Goal: Task Accomplishment & Management: Complete application form

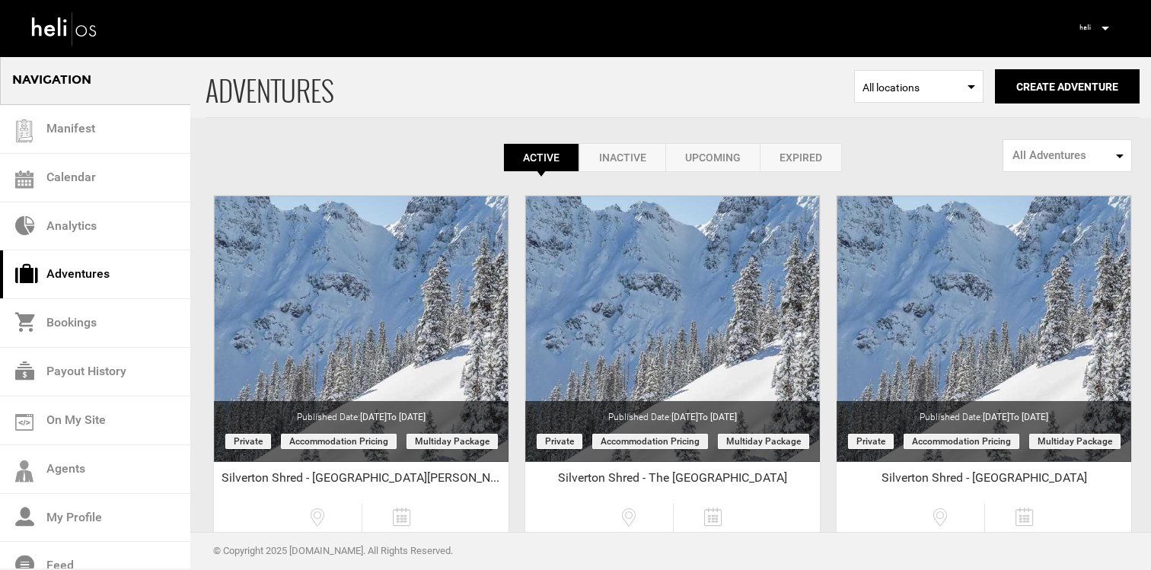
click at [1101, 21] on p at bounding box center [1104, 29] width 9 height 18
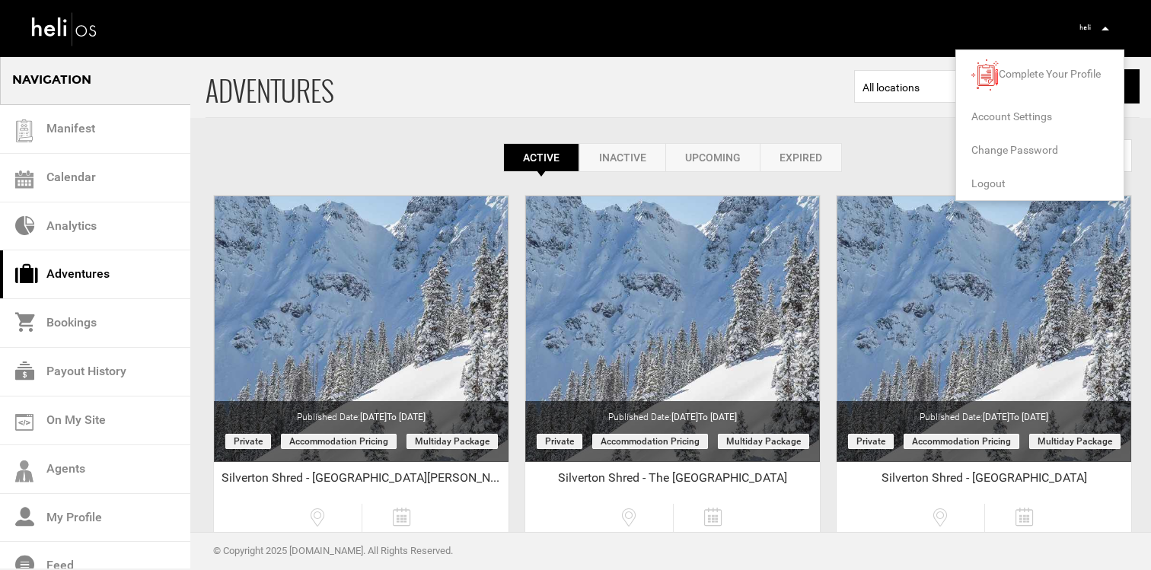
click at [982, 181] on span "Logout" at bounding box center [989, 183] width 34 height 12
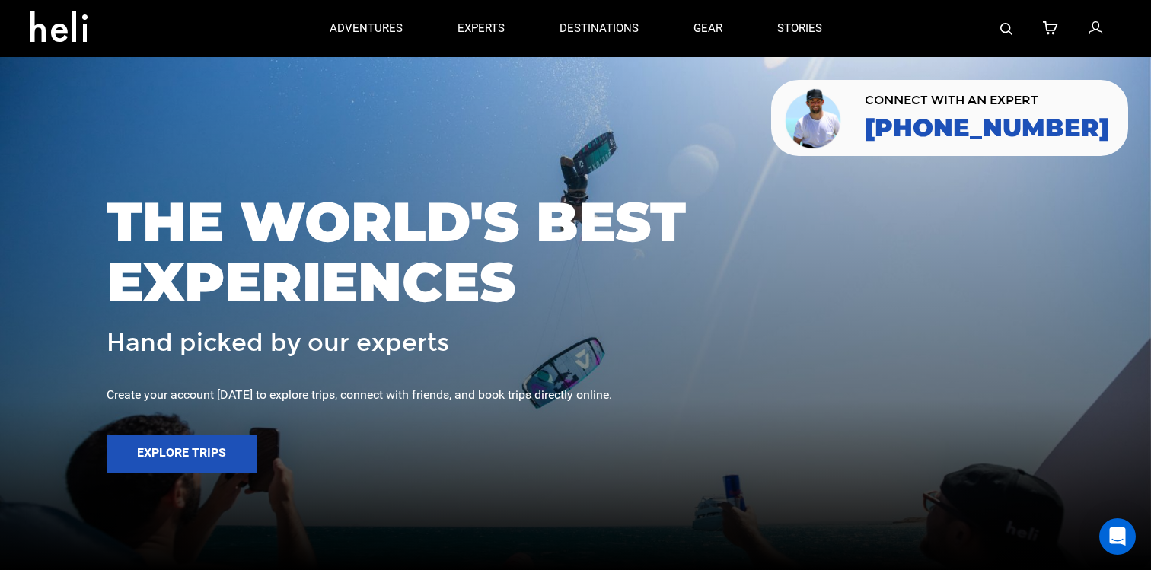
click at [1105, 31] on link at bounding box center [1097, 28] width 17 height 57
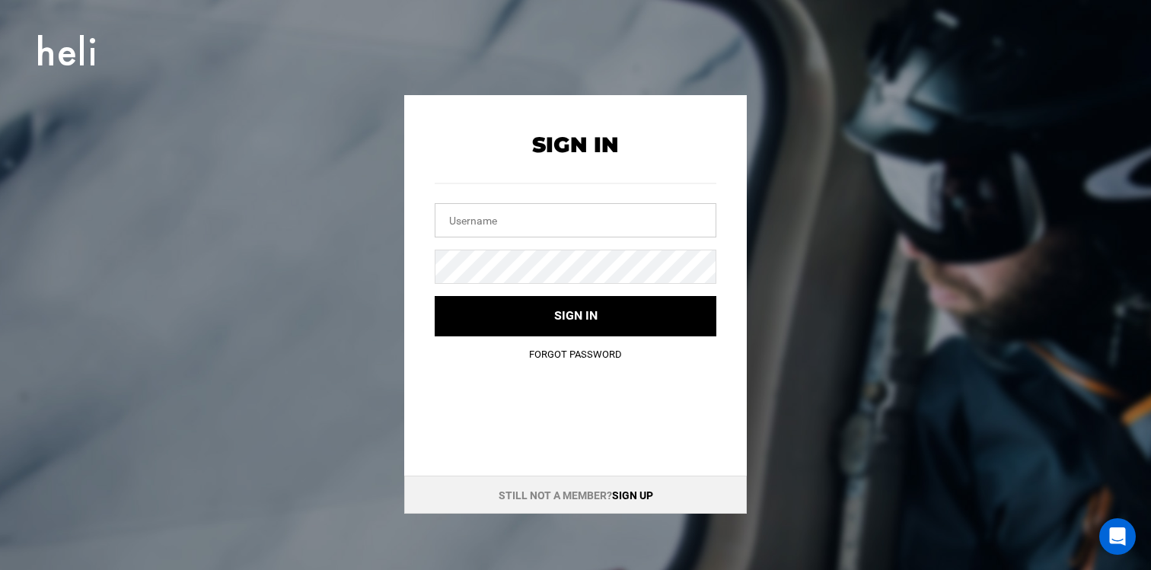
click at [618, 216] on input "text" at bounding box center [576, 220] width 282 height 34
type input "m"
type input "info@mustangpowder.com"
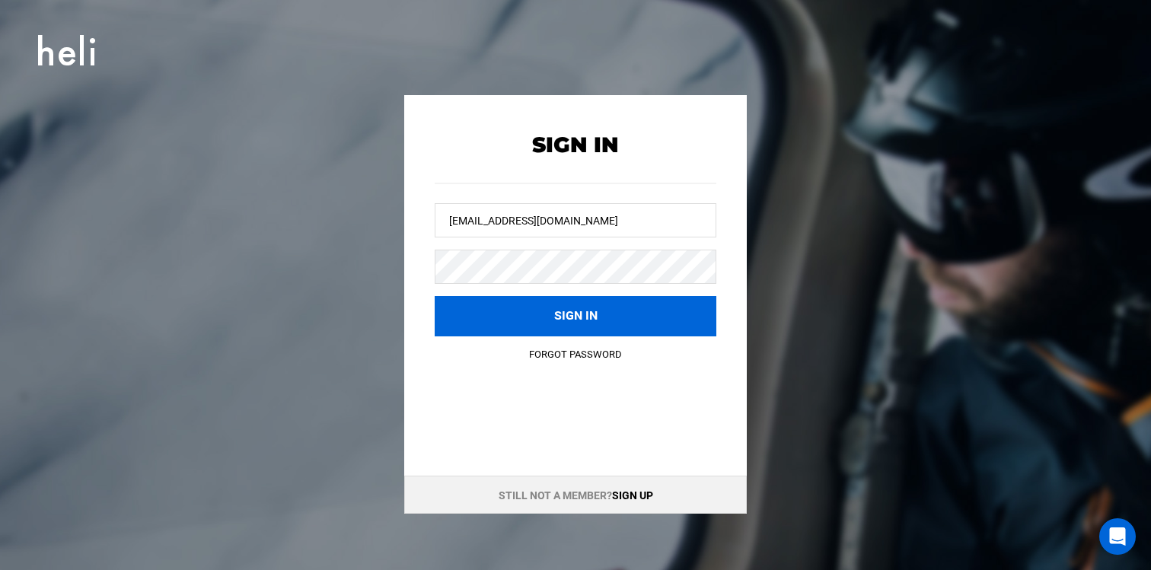
click at [602, 306] on button "Sign in" at bounding box center [576, 316] width 282 height 40
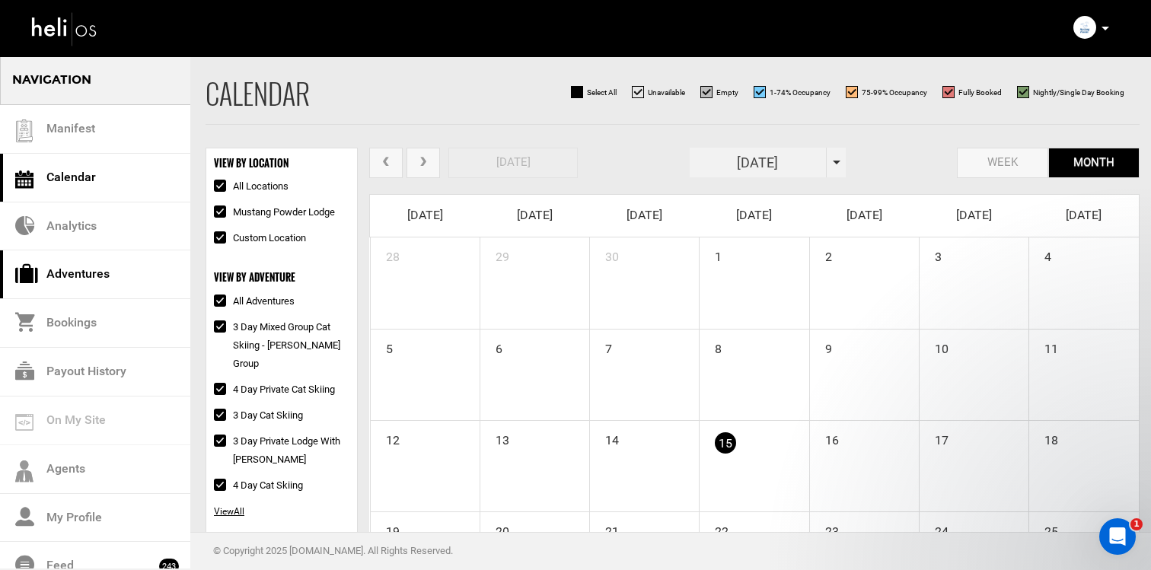
click at [81, 281] on link "Adventures" at bounding box center [95, 275] width 190 height 49
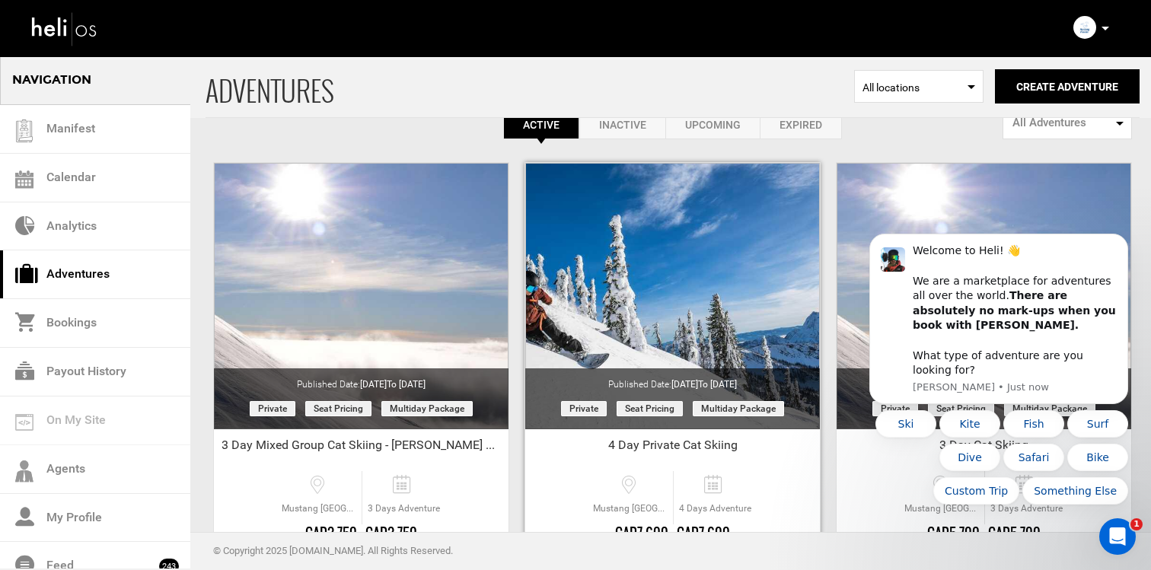
scroll to position [38, 0]
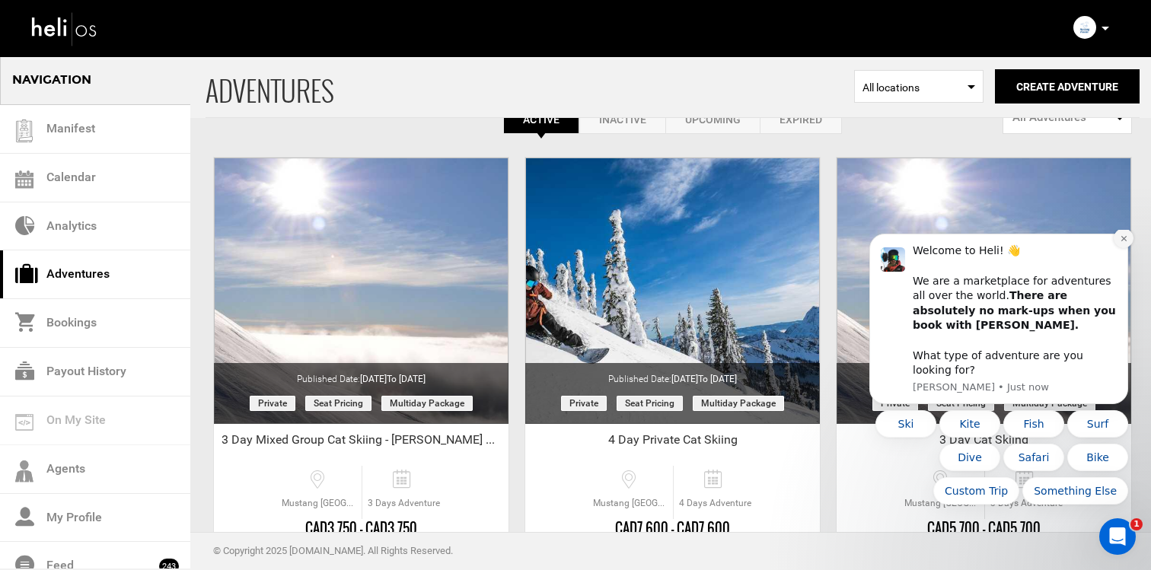
click at [1126, 243] on icon "Dismiss notification" at bounding box center [1124, 239] width 8 height 8
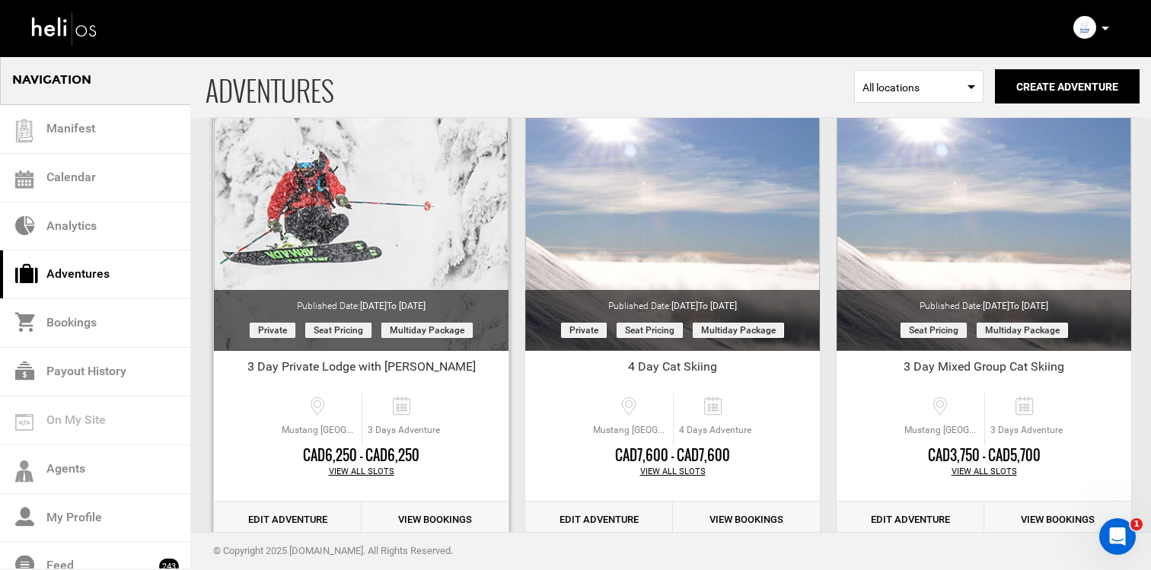
scroll to position [588, 0]
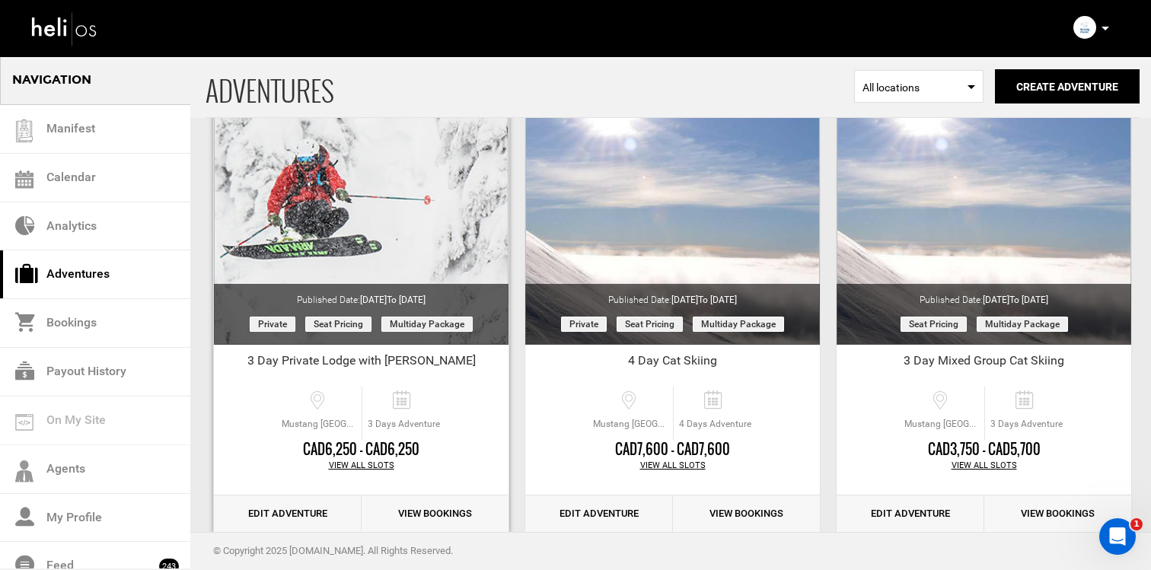
click at [302, 520] on link "Edit Adventure" at bounding box center [288, 514] width 148 height 37
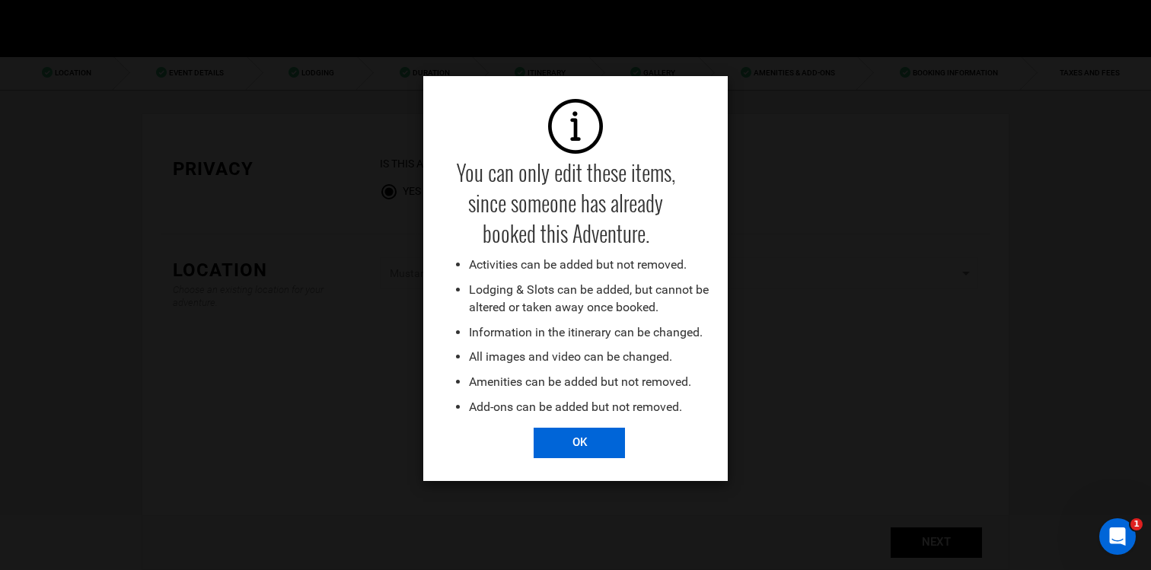
click at [582, 457] on input "OK" at bounding box center [579, 443] width 91 height 30
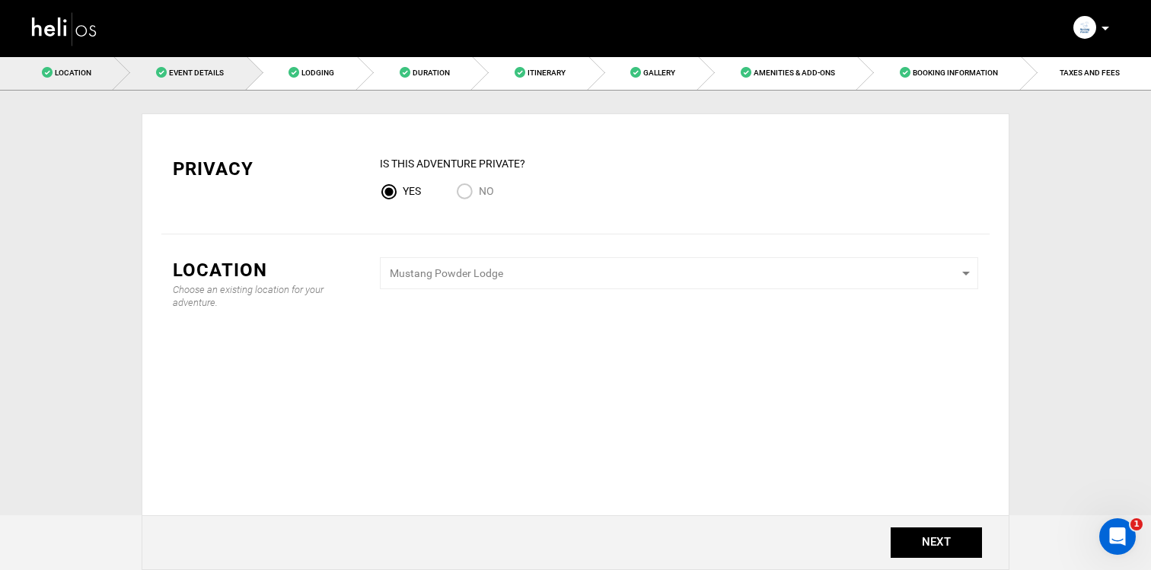
click at [206, 75] on span "Event Details" at bounding box center [196, 73] width 55 height 8
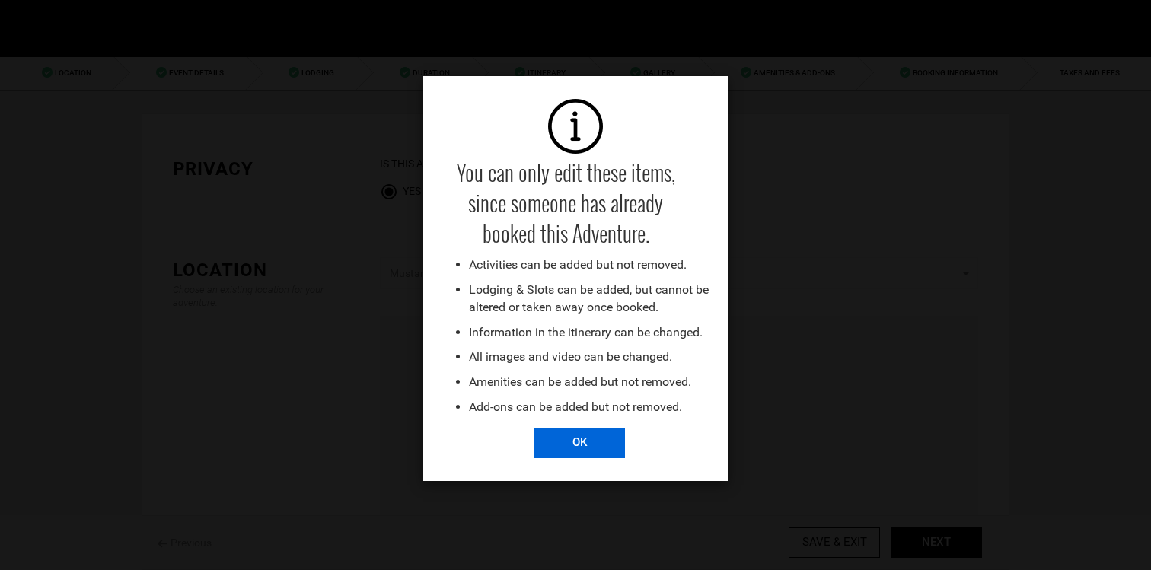
click at [586, 431] on input "OK" at bounding box center [579, 443] width 91 height 30
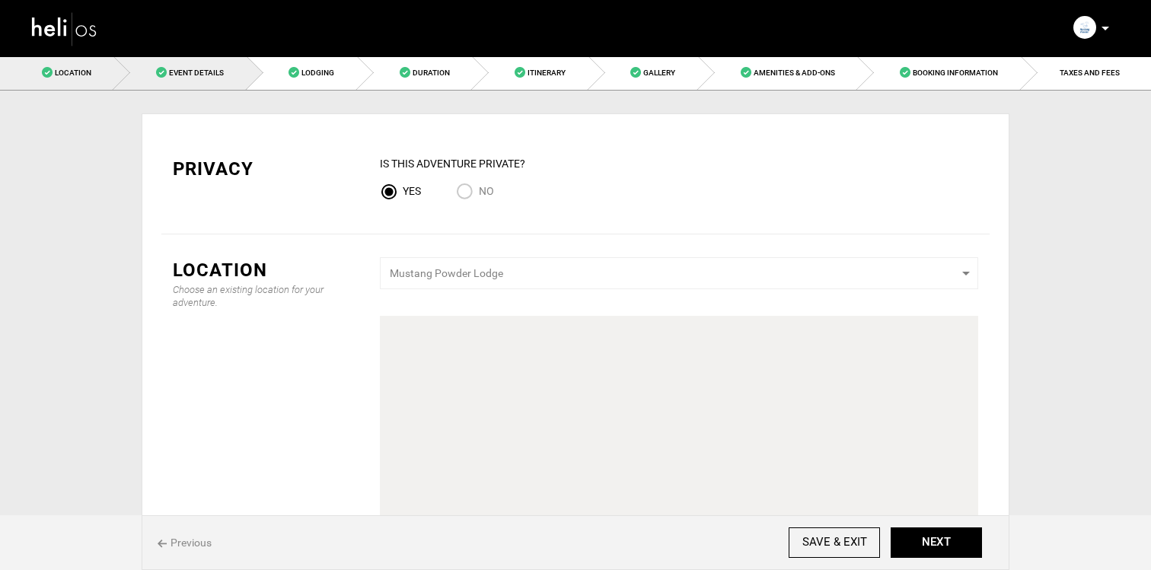
click at [209, 76] on span "Event Details" at bounding box center [196, 73] width 55 height 8
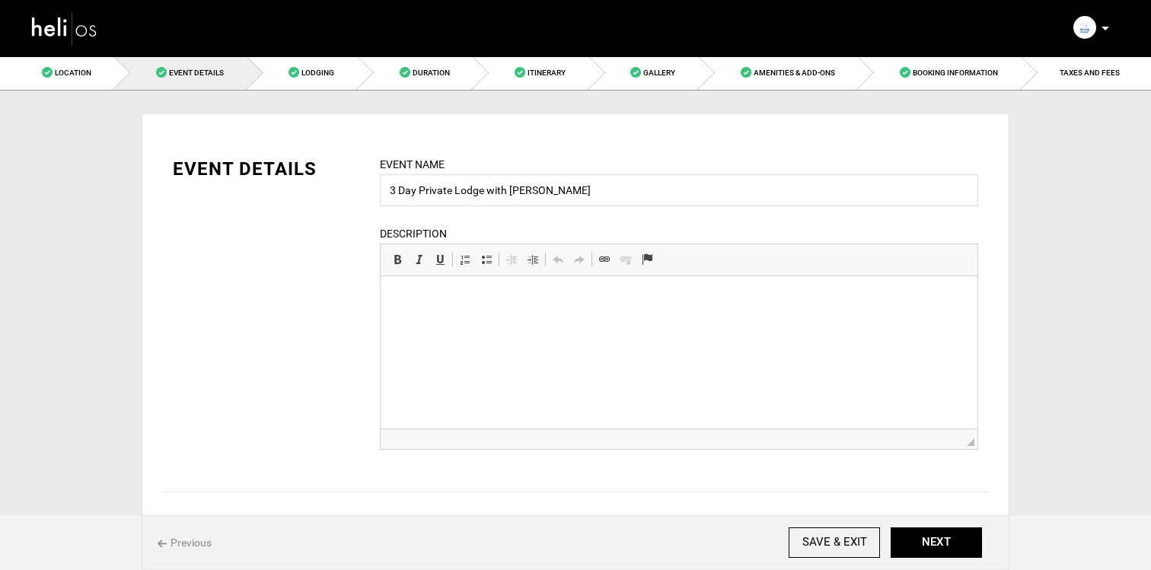
click at [736, 276] on html at bounding box center [679, 276] width 597 height 0
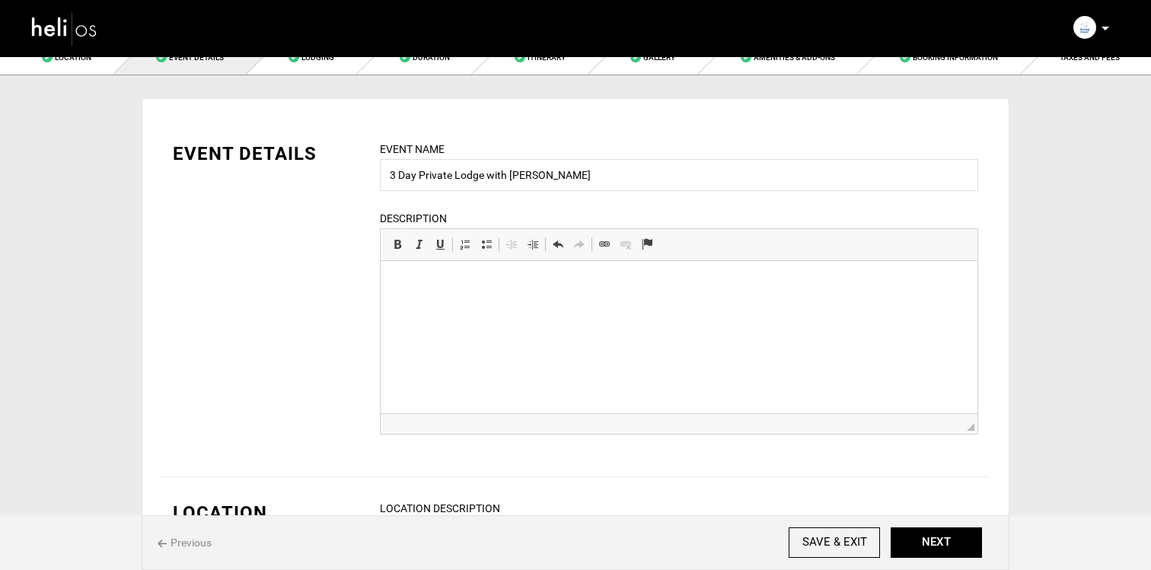
click at [716, 261] on html at bounding box center [679, 261] width 597 height 0
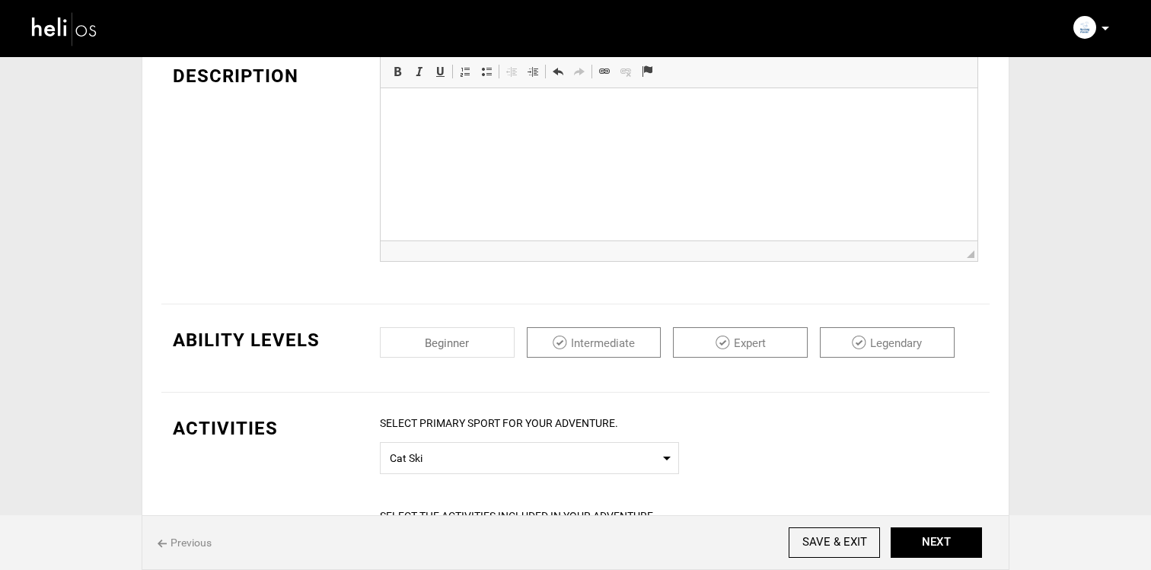
scroll to position [15, 0]
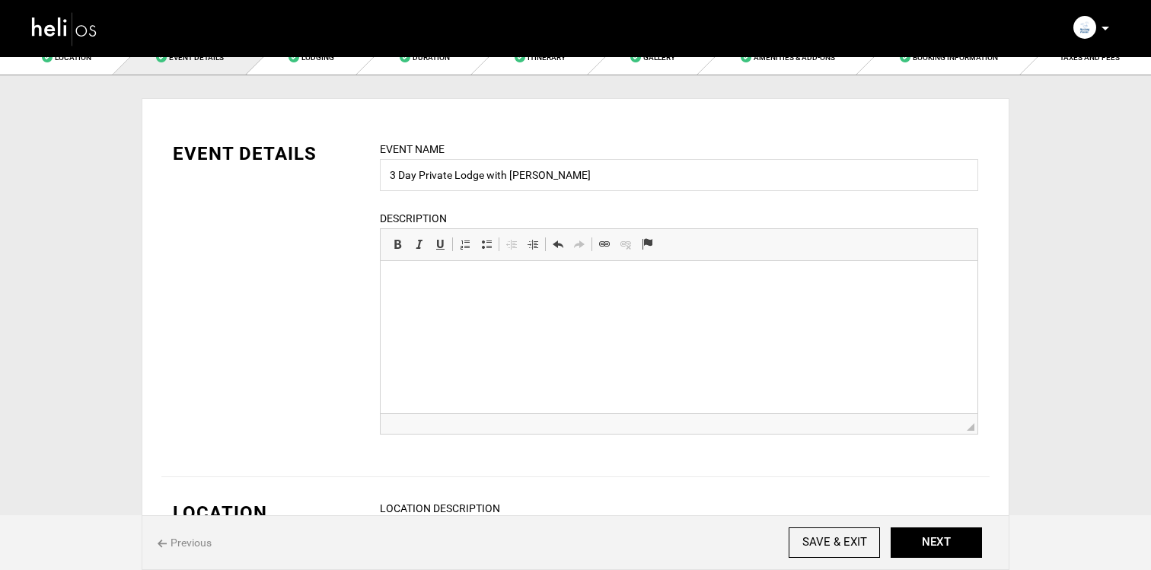
click at [695, 203] on div "Event Name 3 Day Private Lodge with Heli Event name can not be less than 3 char…" at bounding box center [679, 297] width 621 height 313
click at [703, 261] on html at bounding box center [679, 261] width 597 height 0
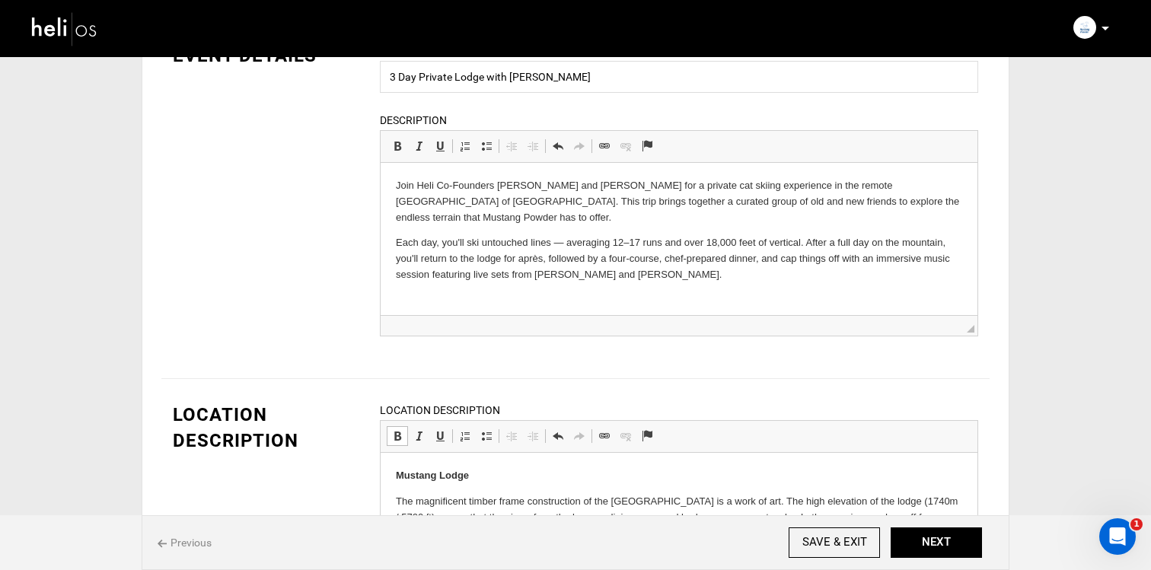
scroll to position [0, 0]
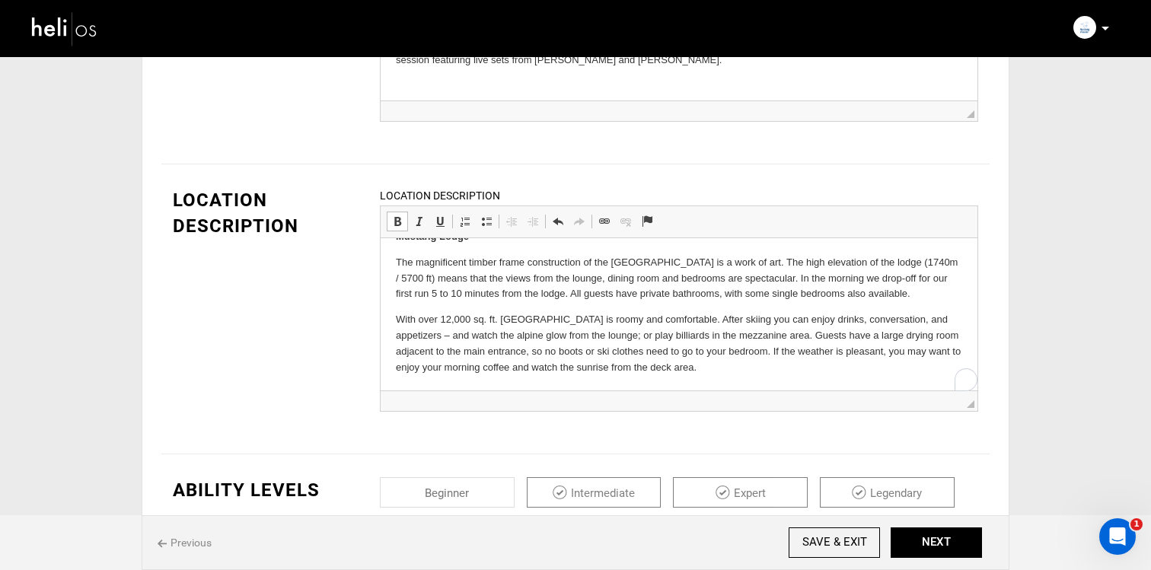
click at [707, 376] on html "Mustang Lodge The magnificent timber frame construction of the Mustang Lodge is…" at bounding box center [679, 302] width 597 height 177
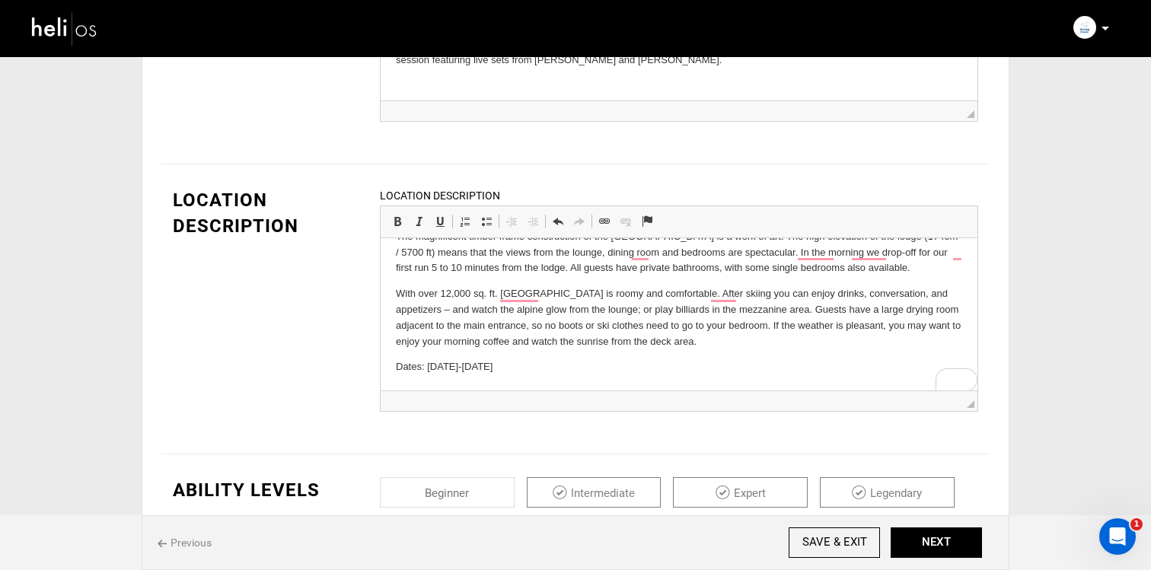
drag, startPoint x: 522, startPoint y: 367, endPoint x: 378, endPoint y: 368, distance: 143.9
click at [381, 368] on html "Mustang Lodge The magnificent timber frame construction of the Mustang Lodge is…" at bounding box center [679, 289] width 597 height 203
click at [398, 228] on span at bounding box center [397, 222] width 12 height 12
click at [503, 317] on p "With over 12,000 sq. ft. Mustang Lodge is roomy and comfortable. After skiing y…" at bounding box center [679, 317] width 567 height 63
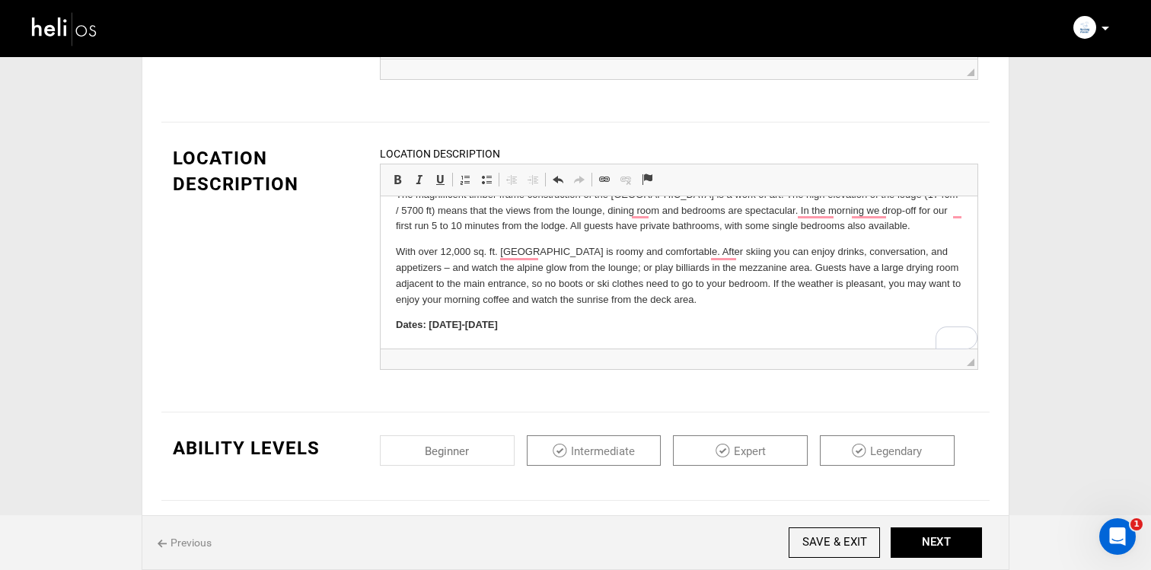
scroll to position [387, 0]
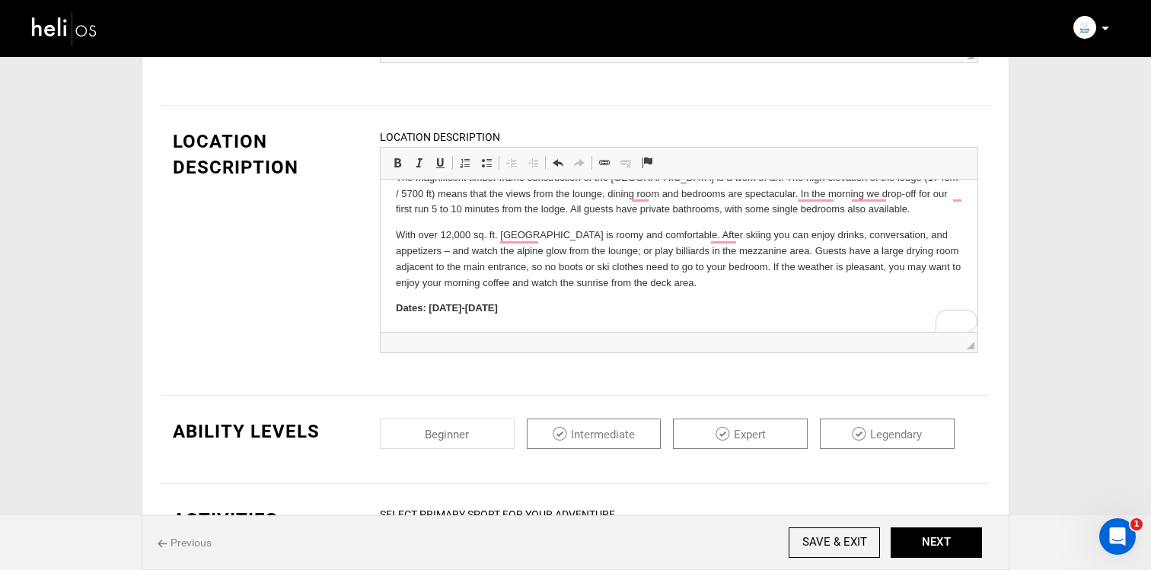
click at [518, 320] on html "Mustang Lodge The magnificent timber frame construction of the Mustang Lodge is…" at bounding box center [679, 230] width 597 height 203
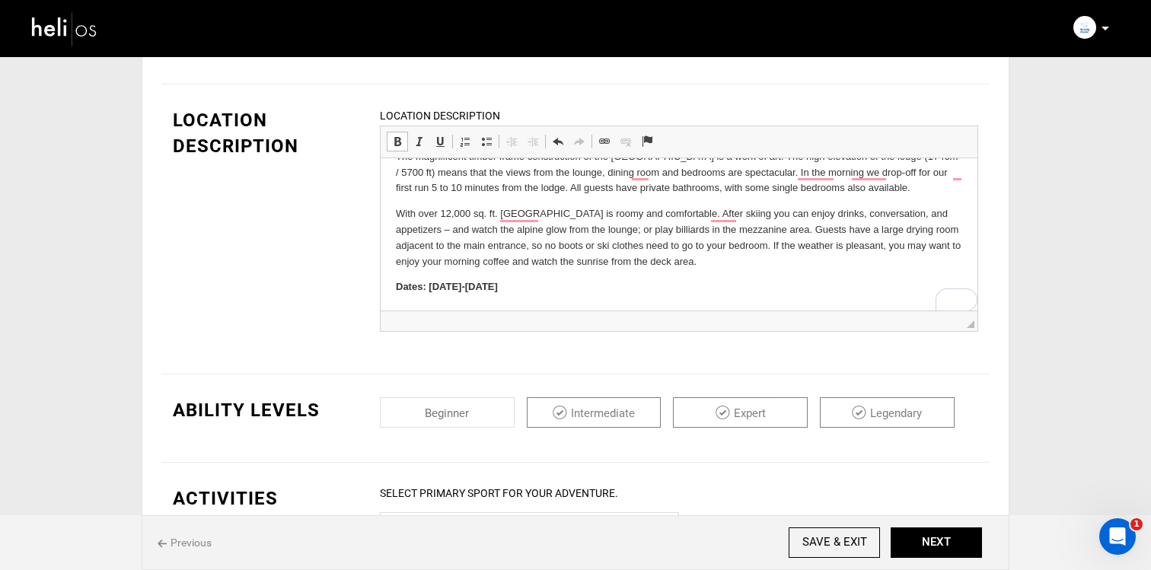
scroll to position [0, 0]
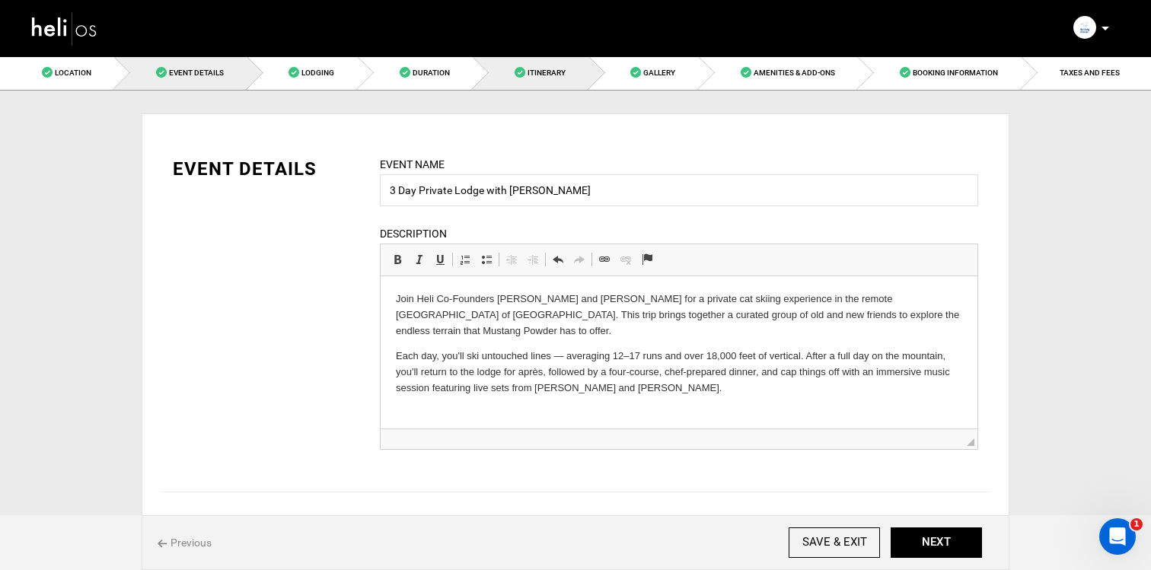
click at [562, 72] on span "Itinerary" at bounding box center [547, 73] width 38 height 8
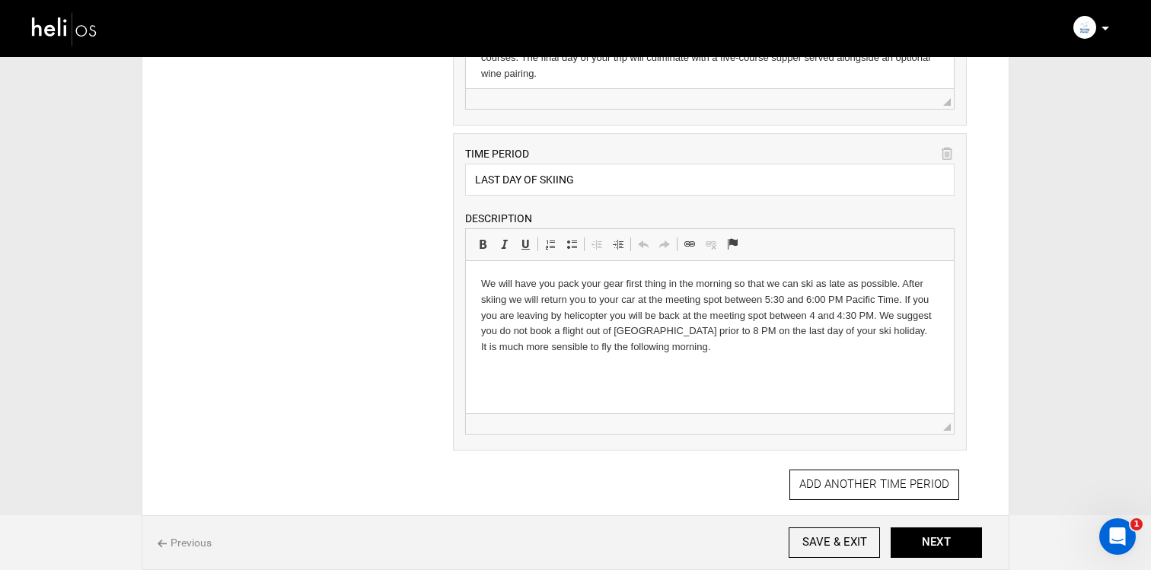
scroll to position [1717, 0]
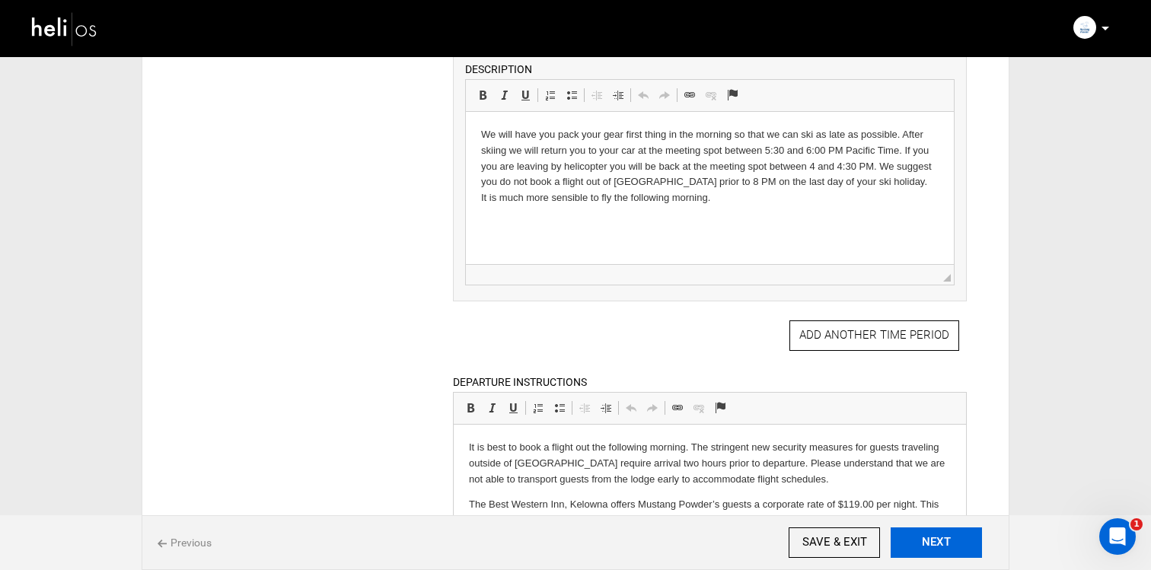
click at [928, 543] on button "NEXT" at bounding box center [936, 543] width 91 height 30
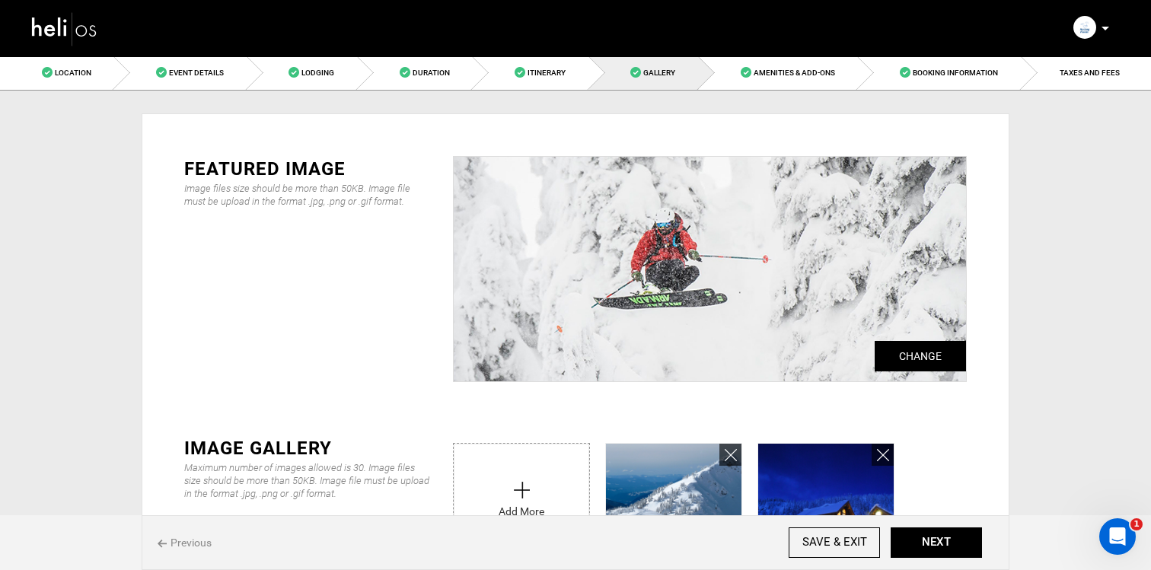
click at [165, 538] on span "Previous" at bounding box center [185, 542] width 54 height 15
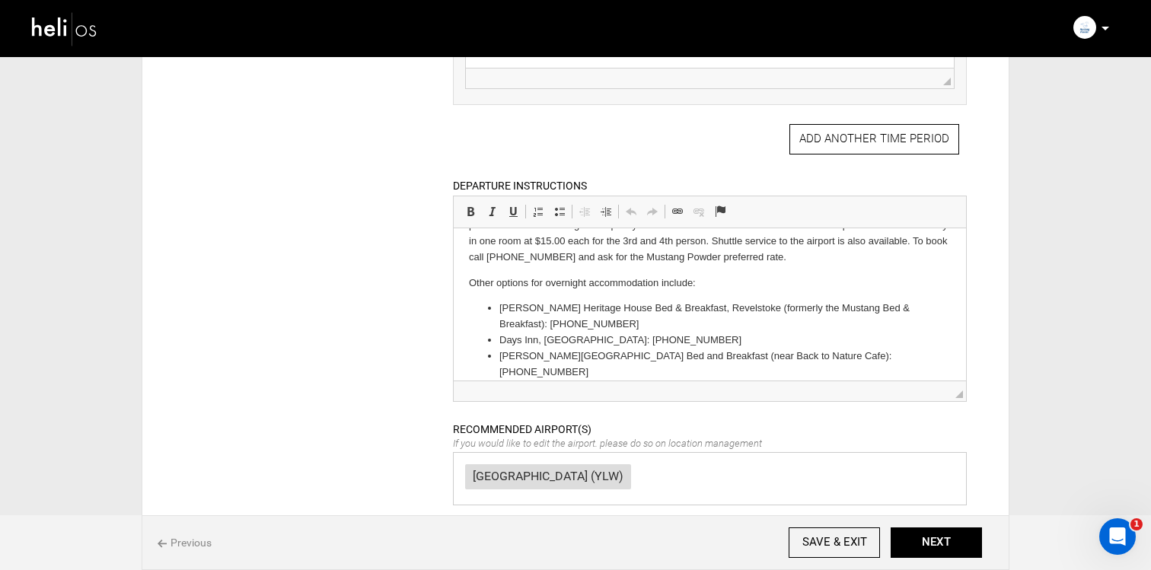
scroll to position [117, 0]
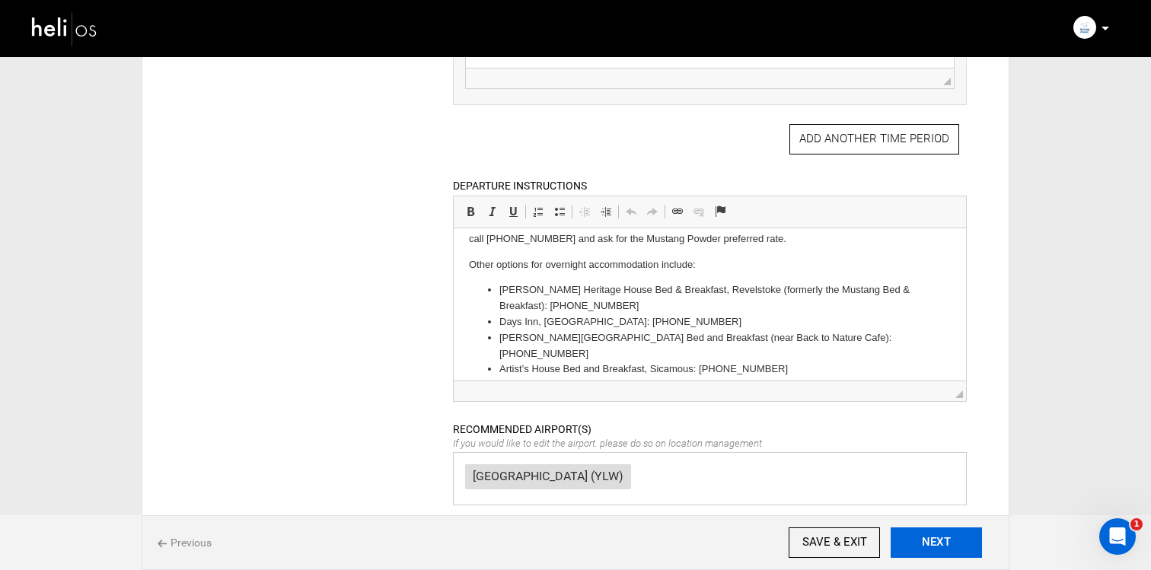
click at [924, 532] on button "NEXT" at bounding box center [936, 543] width 91 height 30
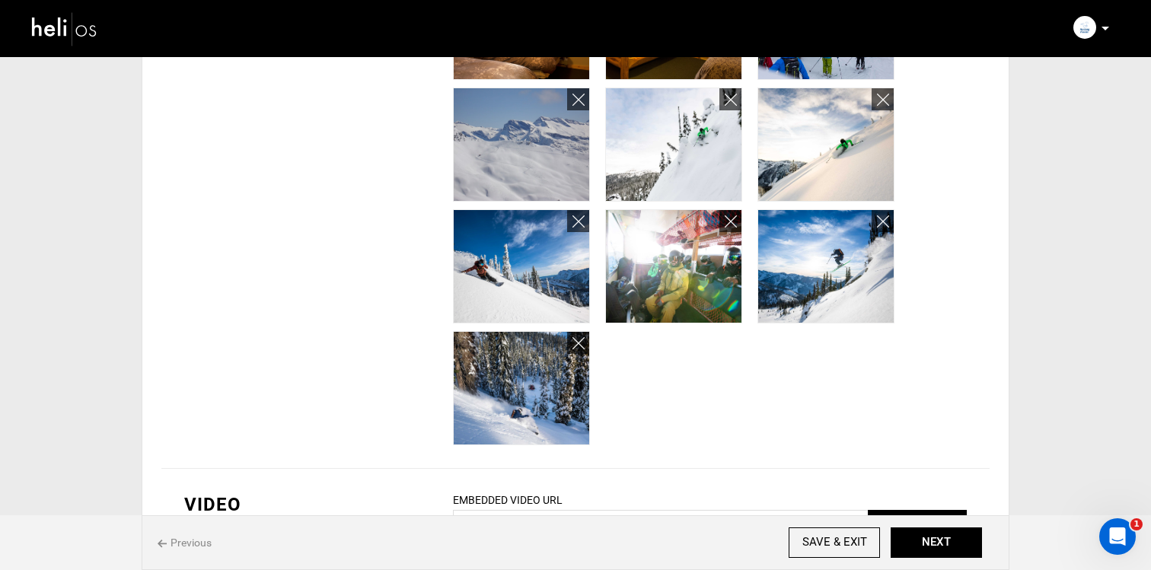
scroll to position [968, 0]
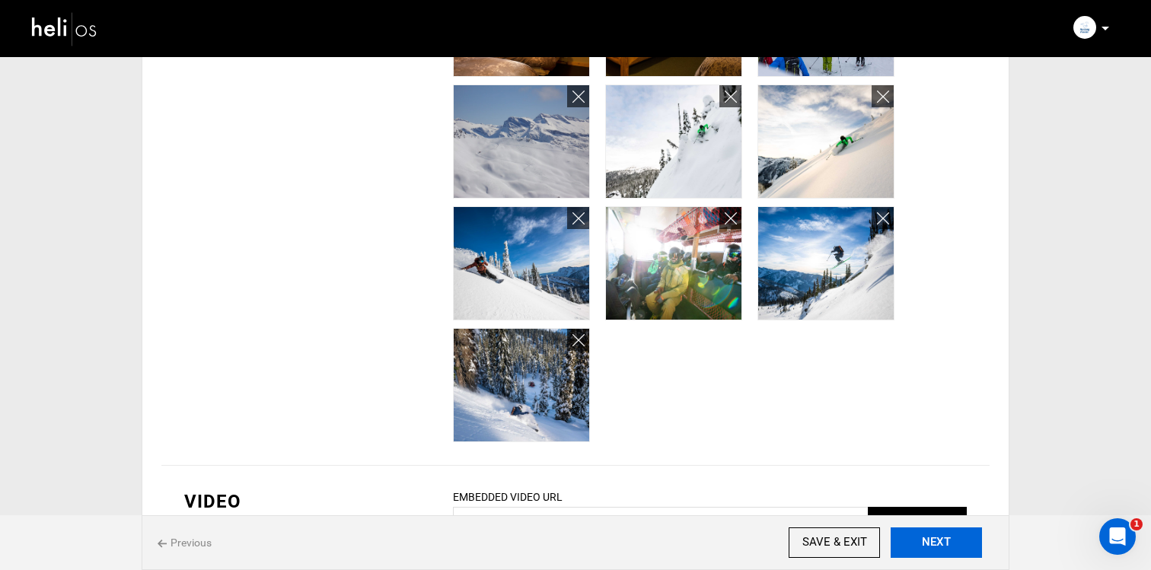
click at [925, 532] on button "NEXT" at bounding box center [936, 543] width 91 height 30
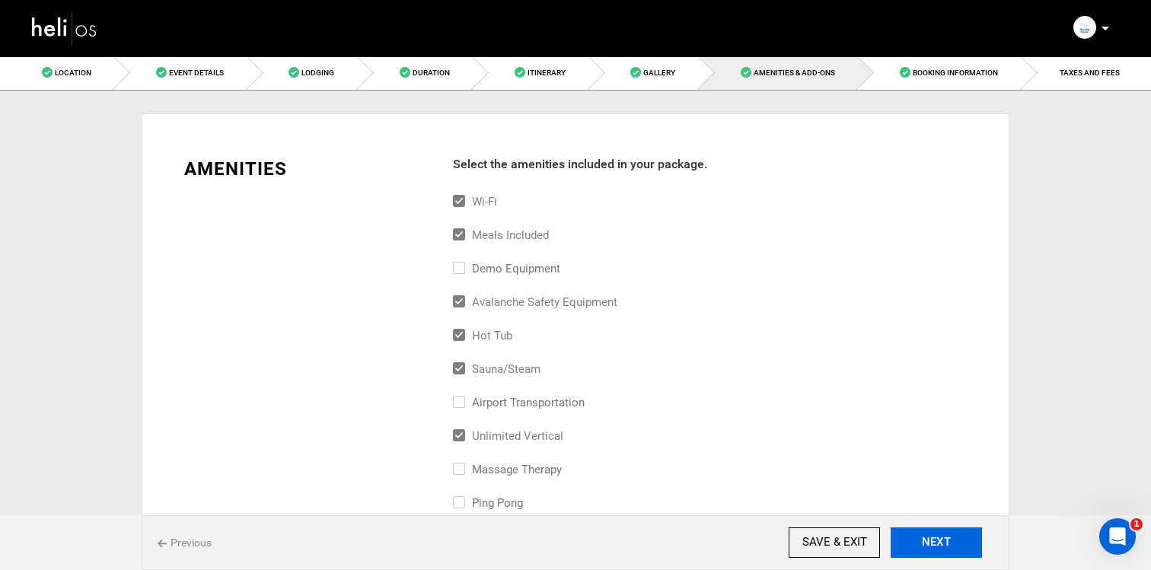
click at [925, 532] on button "NEXT" at bounding box center [936, 543] width 91 height 30
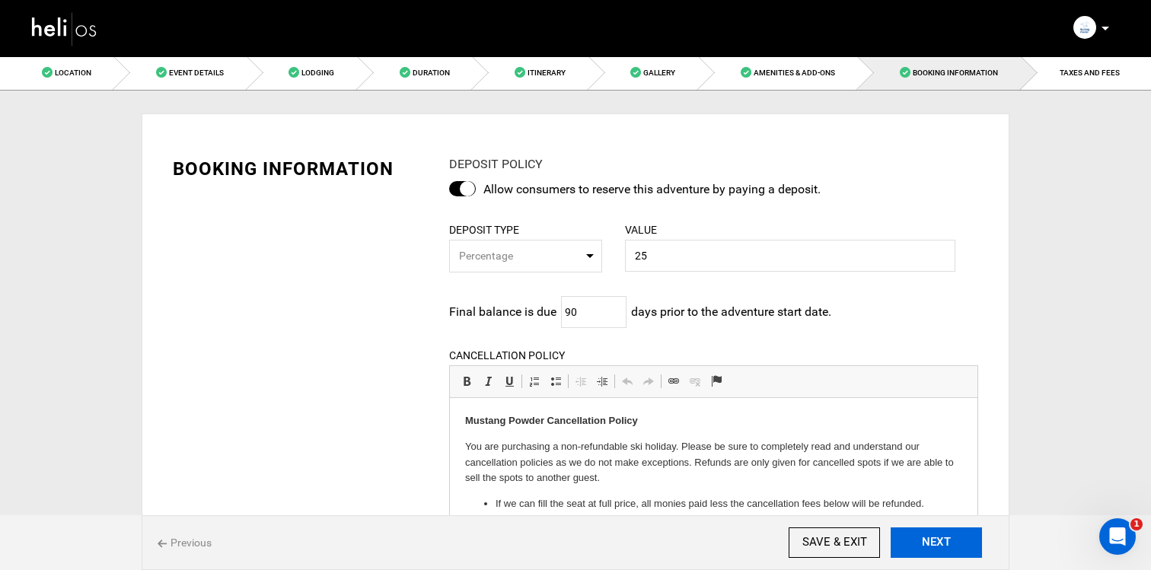
click at [925, 532] on button "NEXT" at bounding box center [936, 543] width 91 height 30
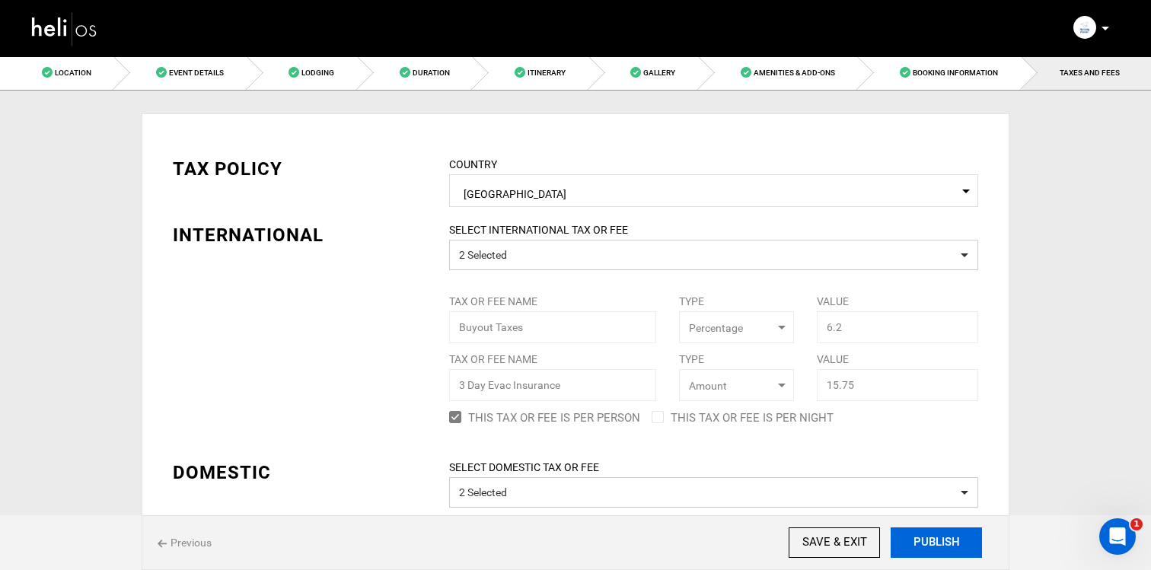
click at [925, 532] on button "PUBLISH" at bounding box center [936, 543] width 91 height 30
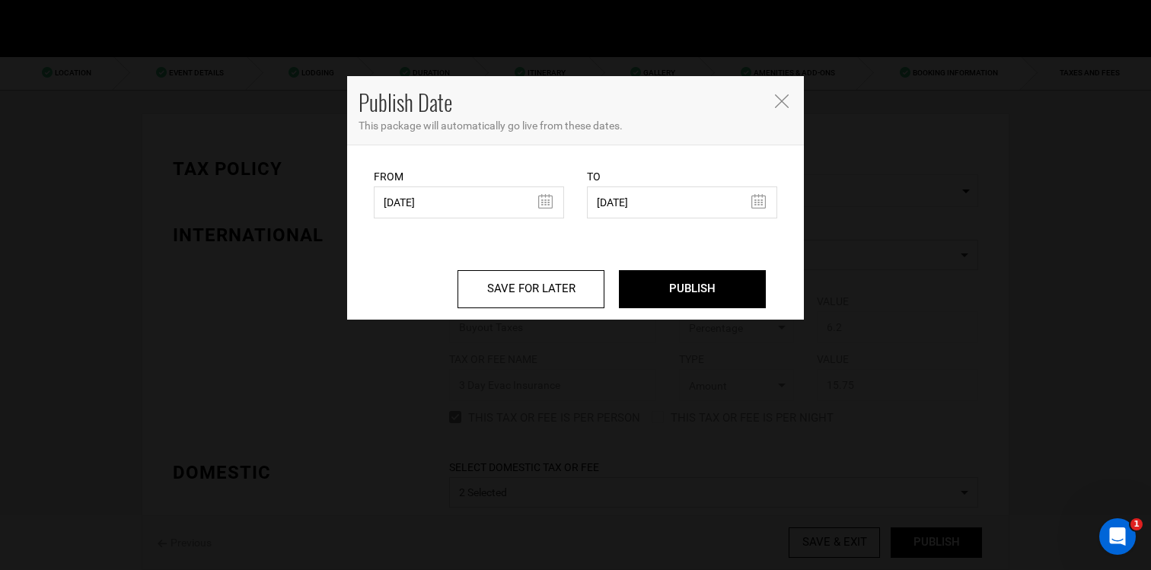
click at [779, 99] on icon "Close" at bounding box center [782, 101] width 14 height 14
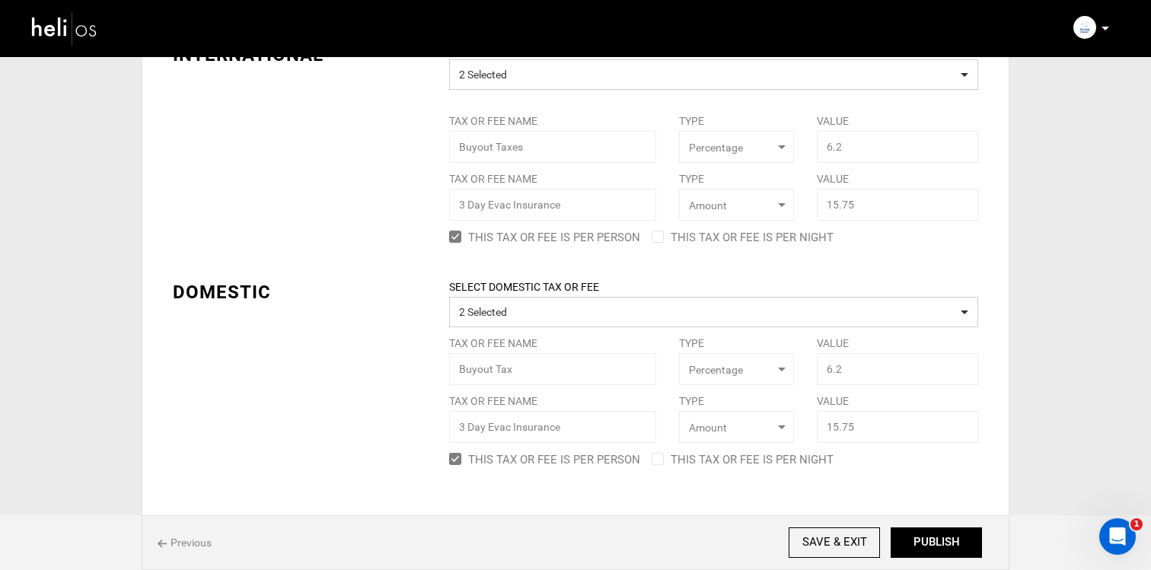
scroll to position [216, 0]
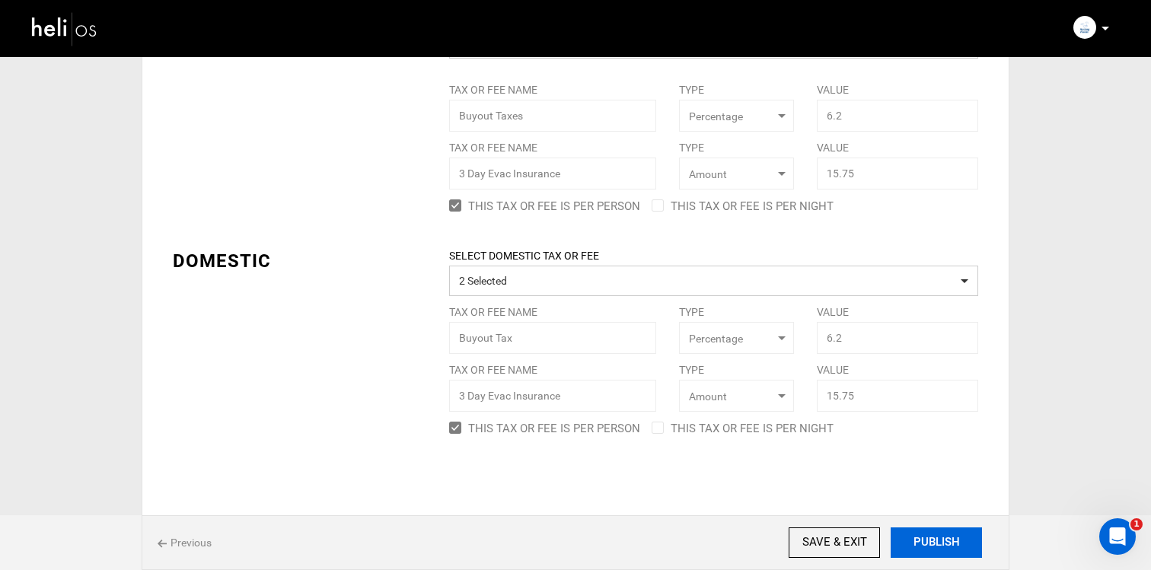
click at [923, 531] on button "PUBLISH" at bounding box center [936, 543] width 91 height 30
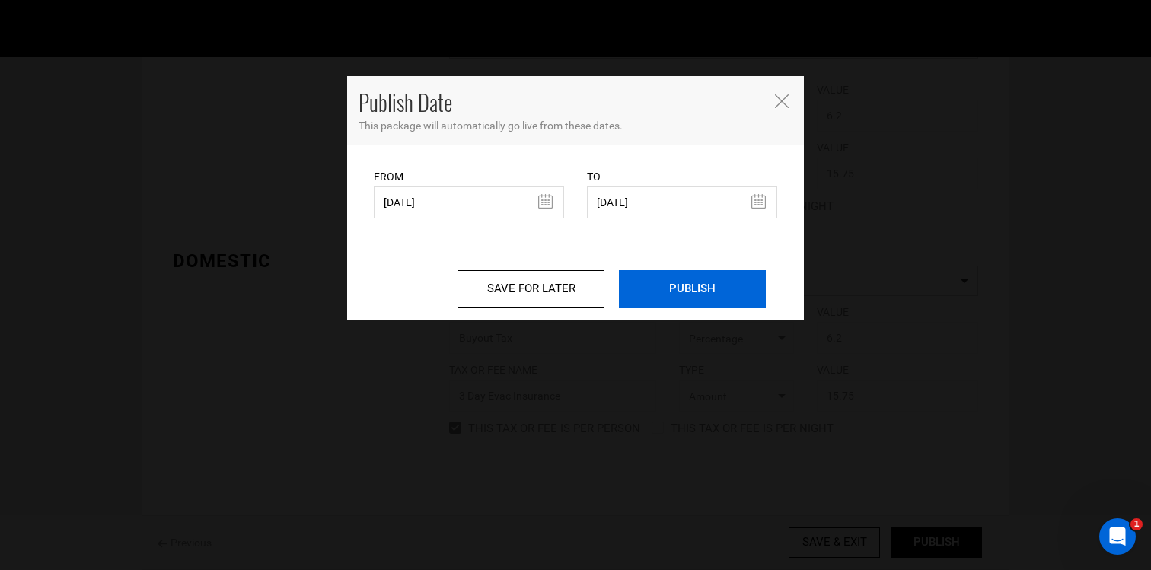
click at [707, 290] on input "PUBLISH" at bounding box center [692, 289] width 147 height 38
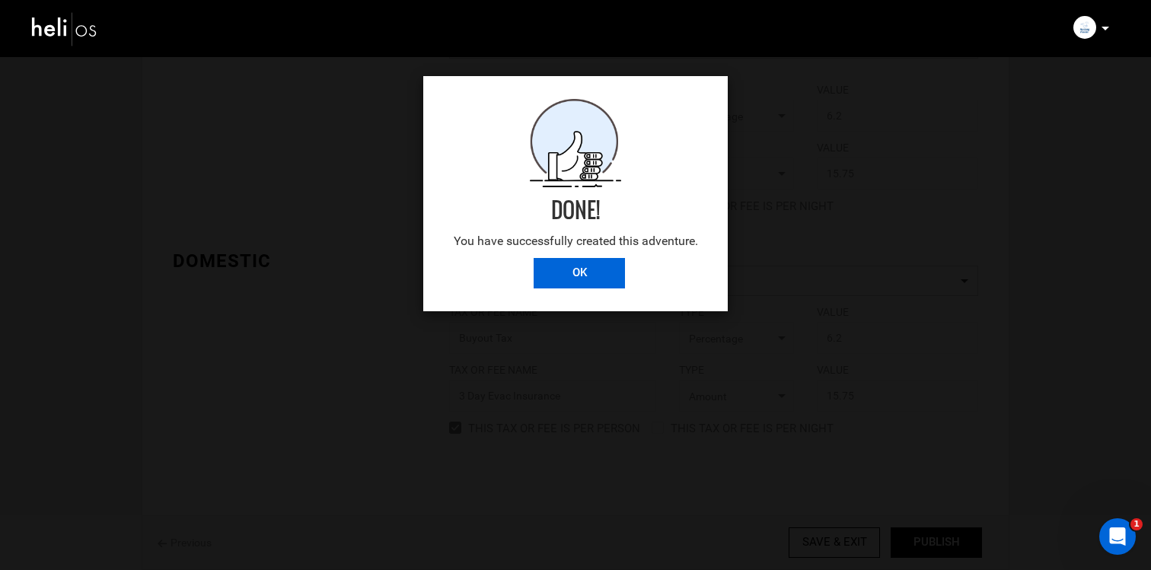
click at [576, 272] on input "OK" at bounding box center [579, 273] width 91 height 30
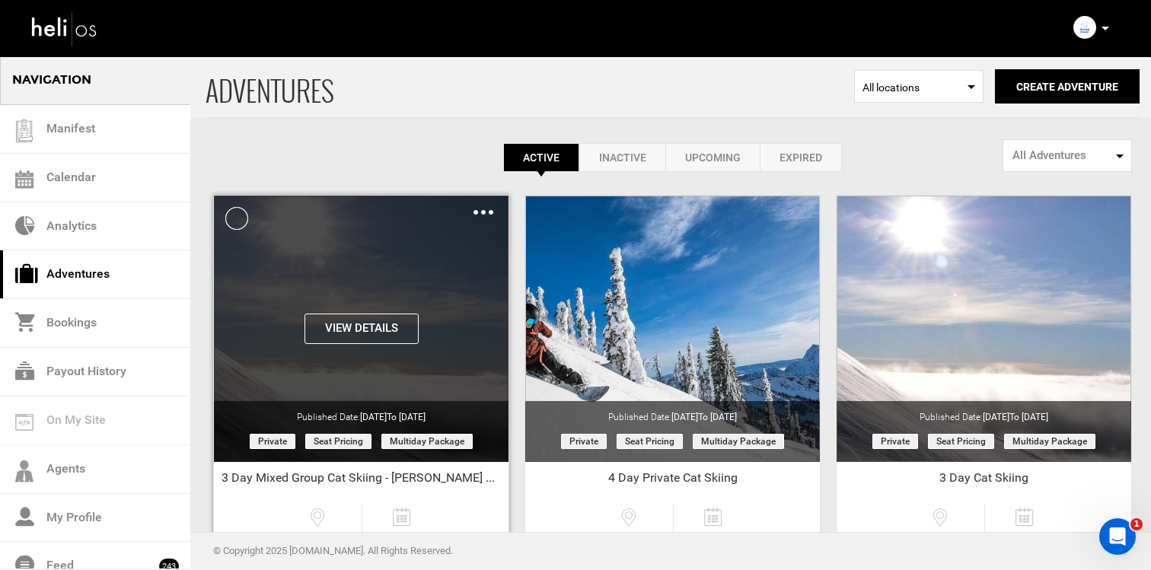
scroll to position [24, 0]
